Goal: Task Accomplishment & Management: Manage account settings

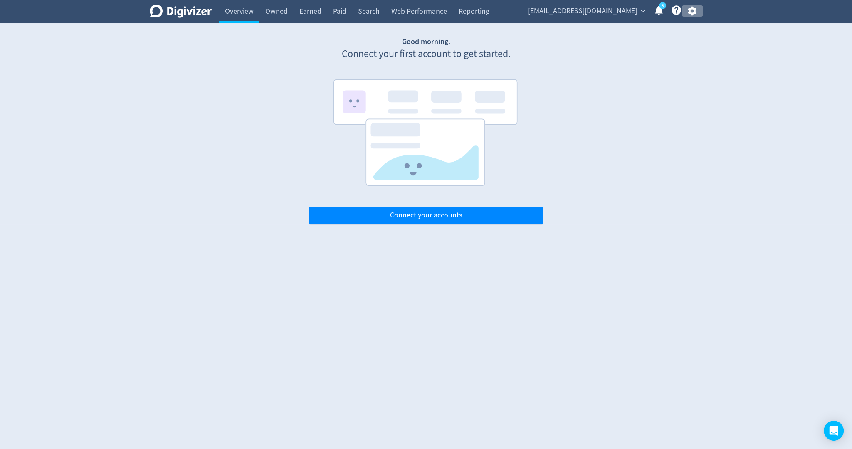
click at [695, 13] on icon "button" at bounding box center [692, 11] width 9 height 9
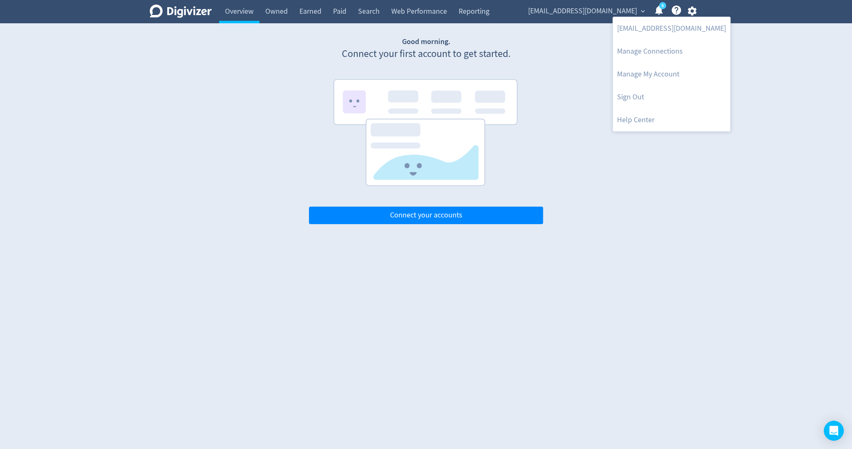
click at [693, 13] on div at bounding box center [426, 224] width 852 height 449
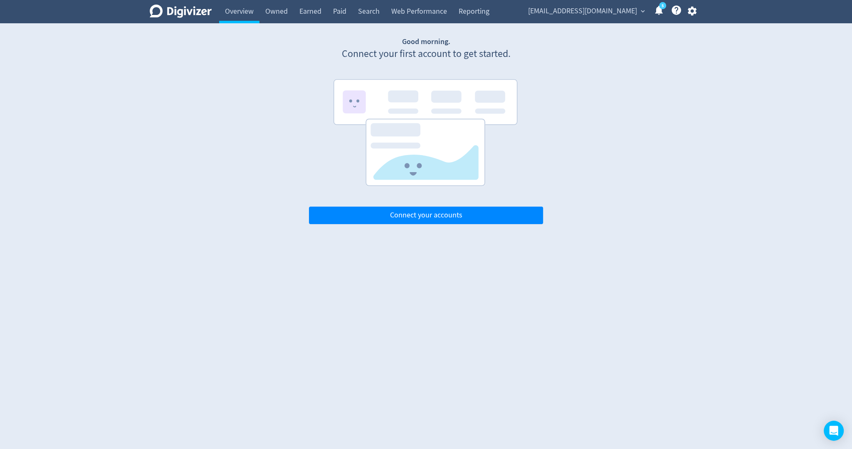
click at [693, 13] on icon "button" at bounding box center [692, 11] width 9 height 9
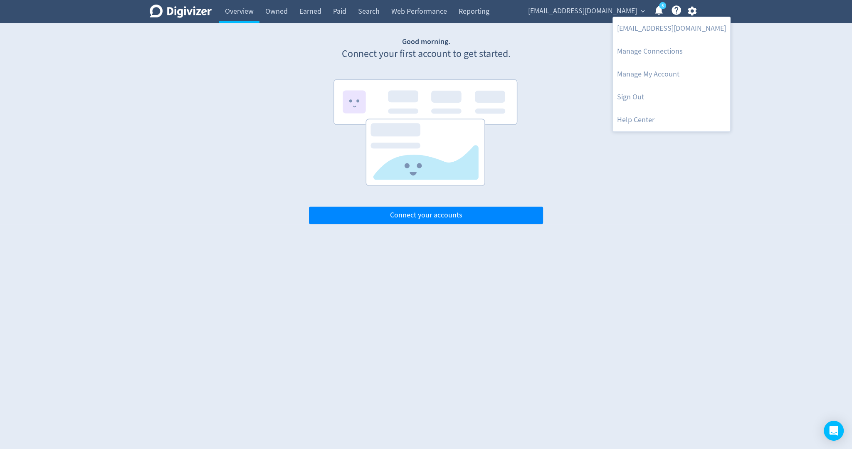
click at [567, 14] on div at bounding box center [426, 224] width 852 height 449
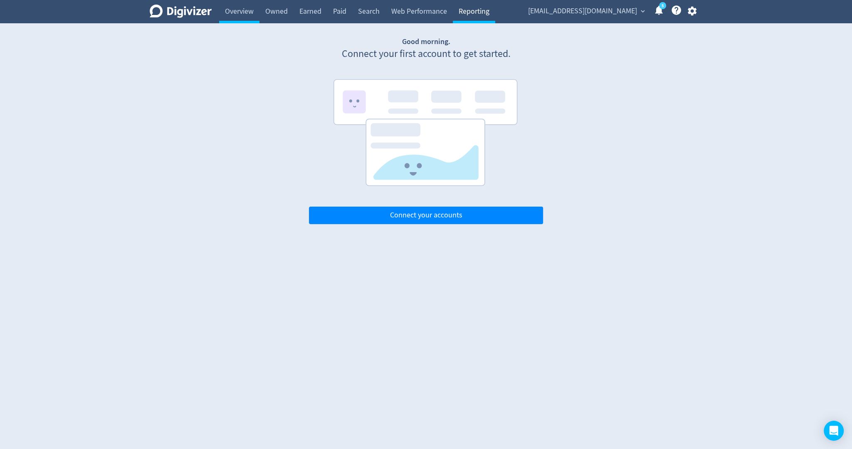
click at [462, 13] on link "Reporting" at bounding box center [474, 11] width 42 height 23
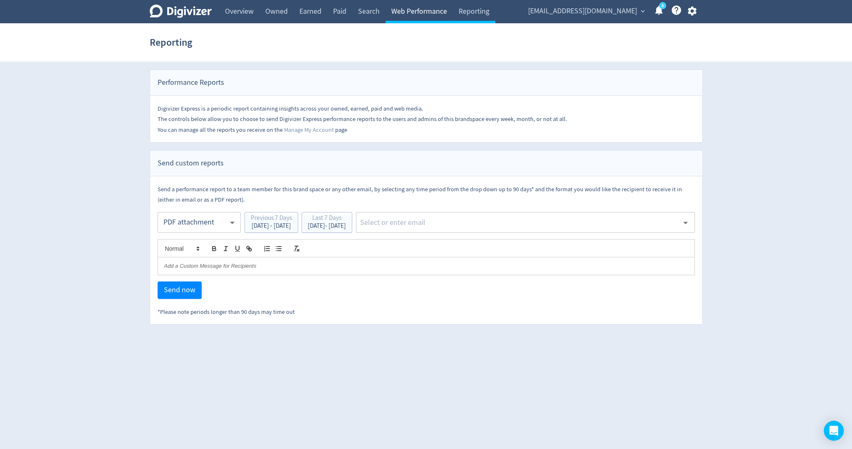
click at [422, 13] on link "Web Performance" at bounding box center [418, 11] width 67 height 23
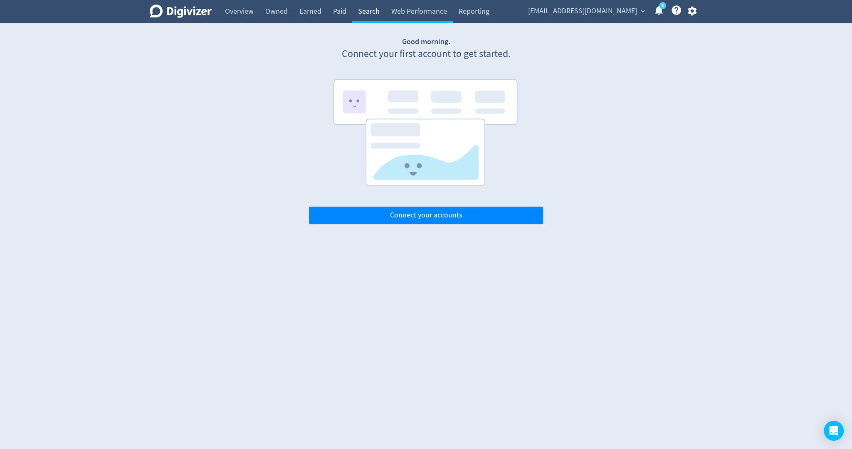
click at [367, 16] on link "Search" at bounding box center [368, 11] width 33 height 23
click at [598, 11] on span "[EMAIL_ADDRESS][DOMAIN_NAME]" at bounding box center [582, 11] width 109 height 13
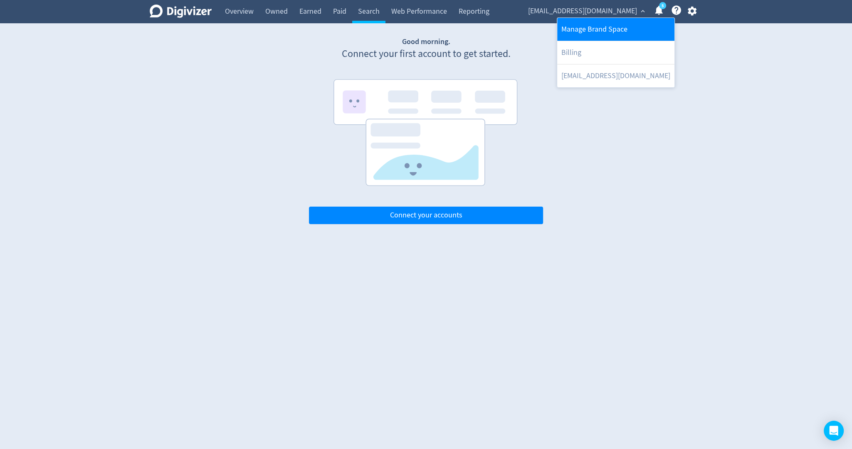
click at [599, 27] on link "Manage Brand Space" at bounding box center [615, 29] width 117 height 23
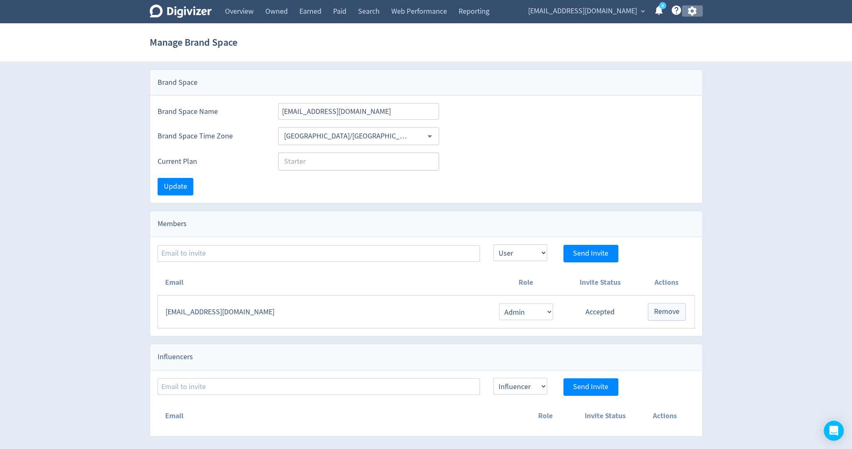
click at [696, 8] on icon "button" at bounding box center [691, 10] width 11 height 11
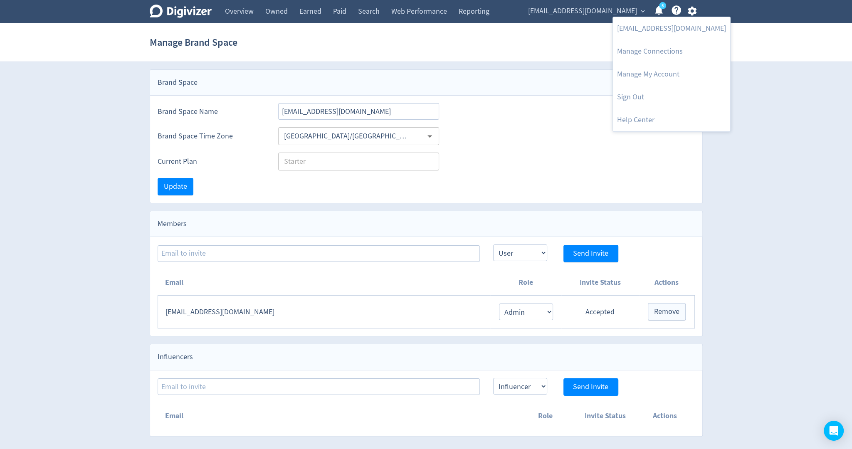
click at [493, 11] on div at bounding box center [426, 224] width 852 height 449
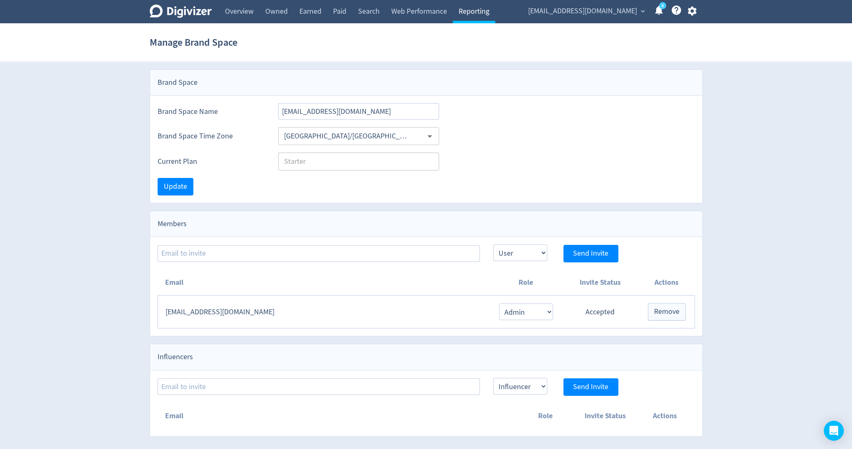
click at [486, 10] on link "Reporting" at bounding box center [474, 11] width 42 height 23
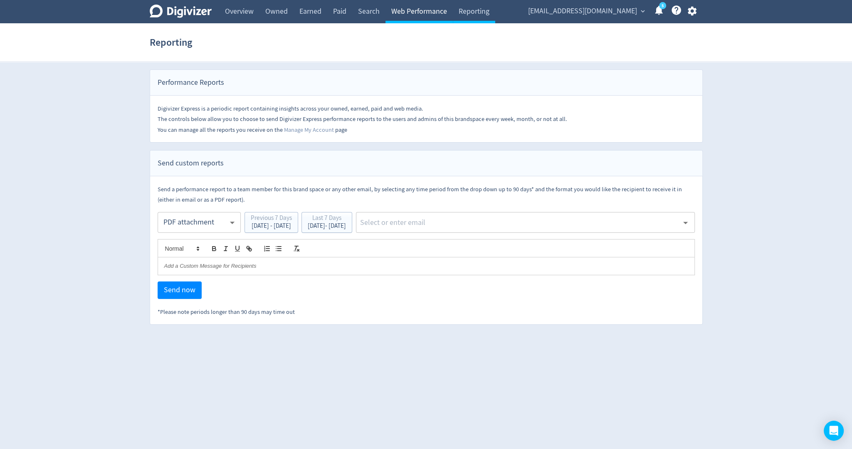
click at [424, 15] on link "Web Performance" at bounding box center [418, 11] width 67 height 23
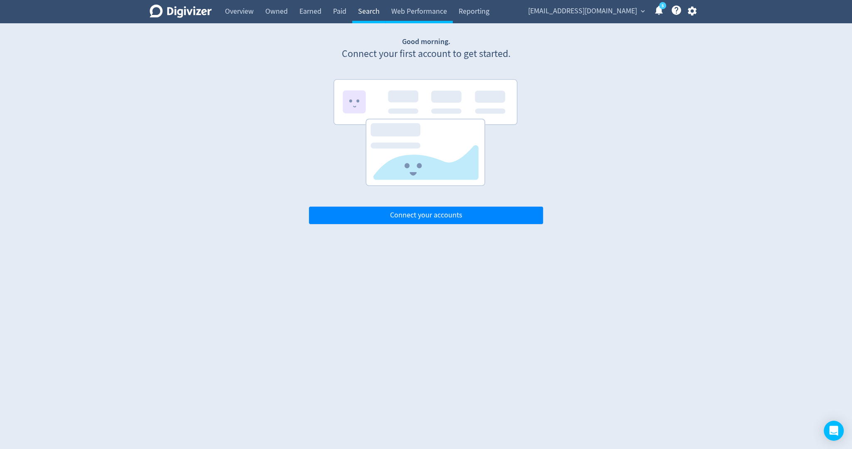
click at [375, 10] on link "Search" at bounding box center [368, 11] width 33 height 23
click at [340, 15] on link "Paid" at bounding box center [339, 11] width 25 height 23
click at [284, 13] on link "Owned" at bounding box center [276, 11] width 34 height 23
click at [244, 15] on link "Overview" at bounding box center [239, 11] width 40 height 23
click at [576, 15] on span "[EMAIL_ADDRESS][DOMAIN_NAME]" at bounding box center [582, 11] width 109 height 13
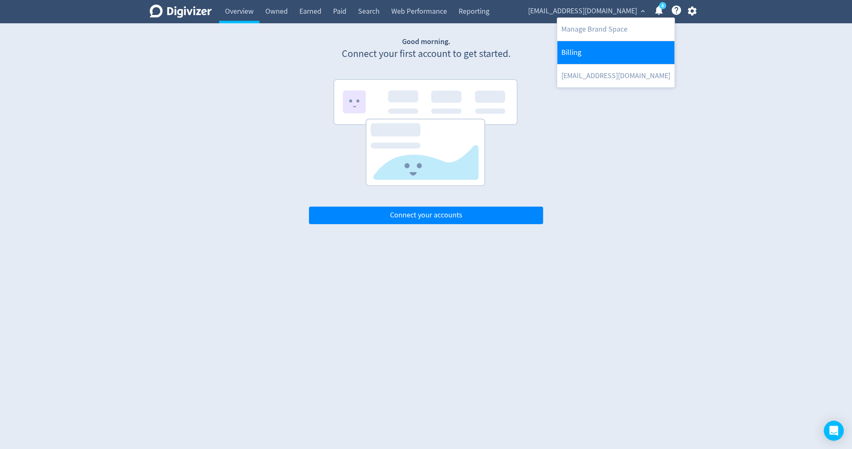
click at [575, 50] on link "Billing" at bounding box center [615, 52] width 117 height 23
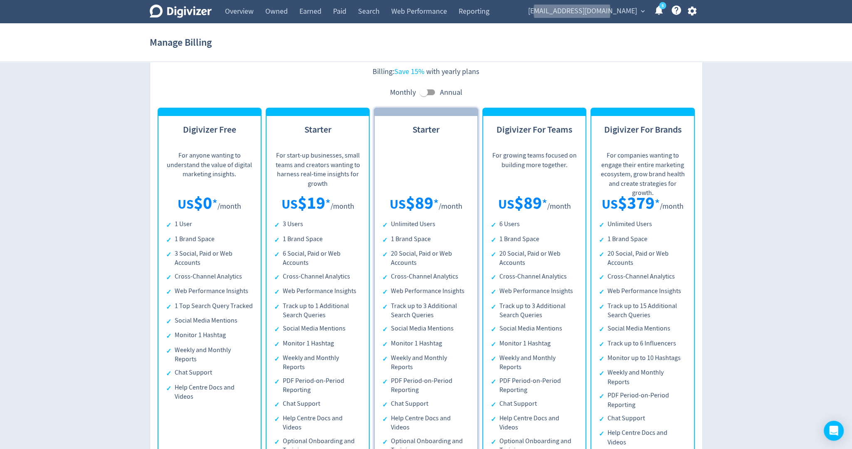
scroll to position [4, 0]
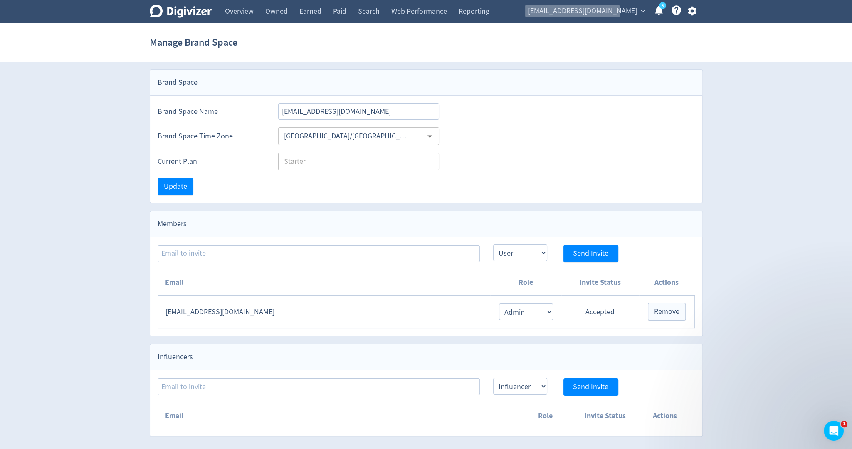
click at [596, 13] on span "[EMAIL_ADDRESS][DOMAIN_NAME]" at bounding box center [582, 11] width 109 height 13
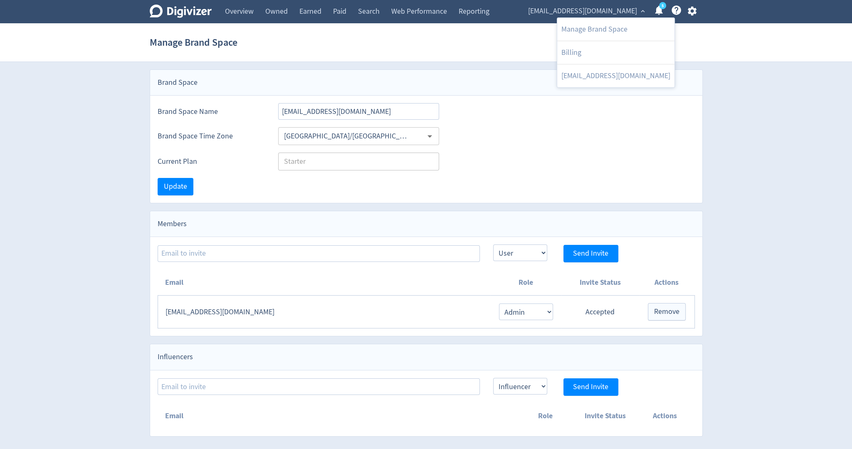
click at [691, 17] on div at bounding box center [426, 224] width 852 height 449
click at [691, 16] on icon "button" at bounding box center [691, 10] width 11 height 11
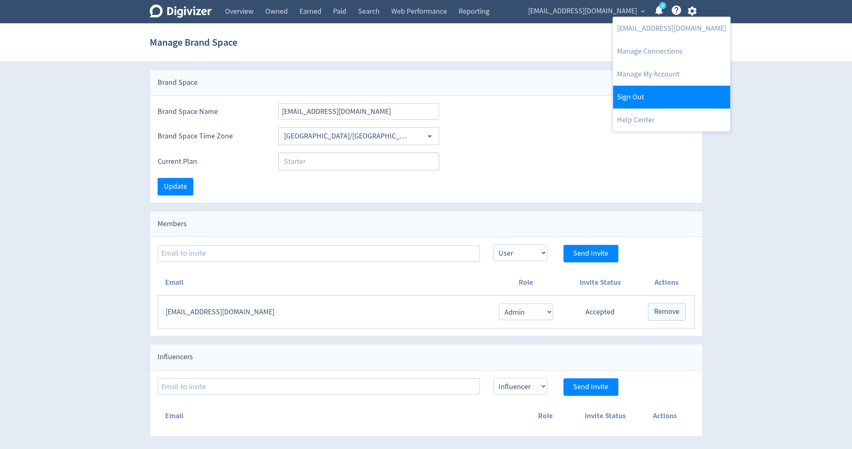
click at [651, 96] on link "Sign Out" at bounding box center [671, 97] width 117 height 23
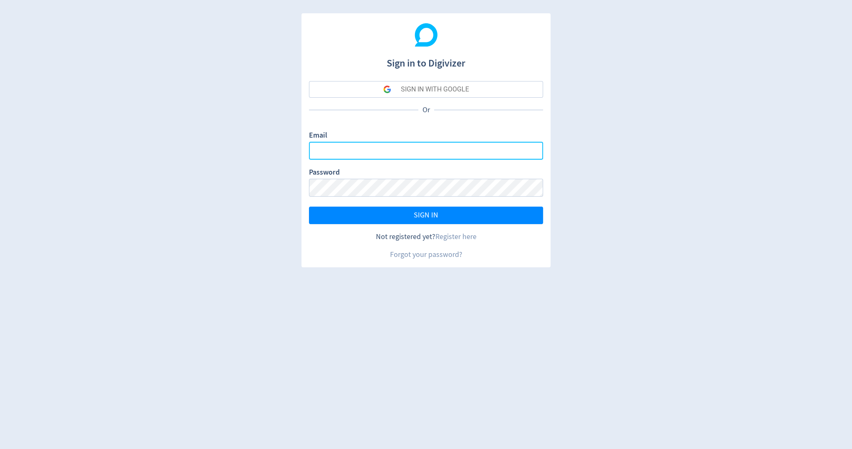
type input "[PERSON_NAME][EMAIL_ADDRESS][PERSON_NAME][DOMAIN_NAME]"
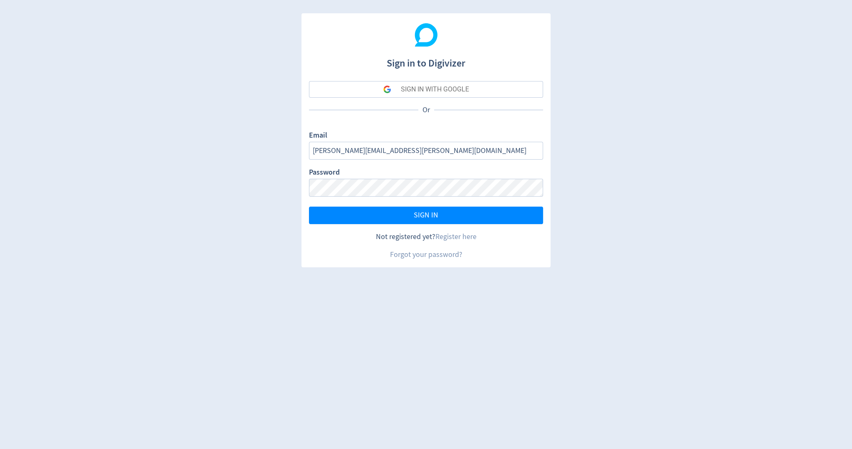
click at [491, 93] on button "SIGN IN WITH GOOGLE" at bounding box center [426, 89] width 234 height 17
